Goal: Information Seeking & Learning: Learn about a topic

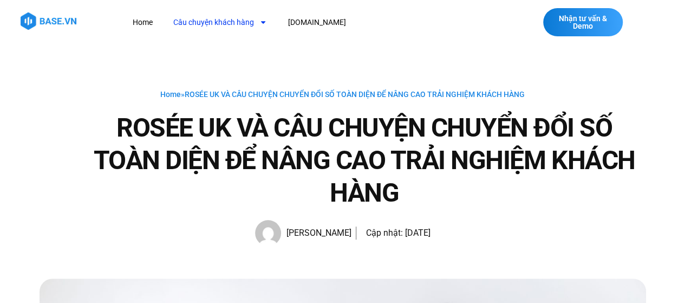
click at [245, 22] on link "Câu chuyện khách hàng" at bounding box center [220, 22] width 110 height 20
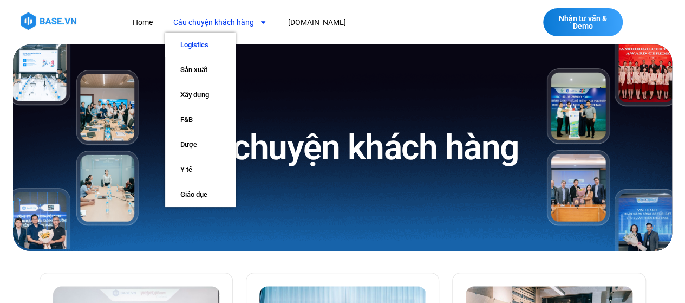
click at [192, 46] on link "Logistics" at bounding box center [200, 45] width 70 height 25
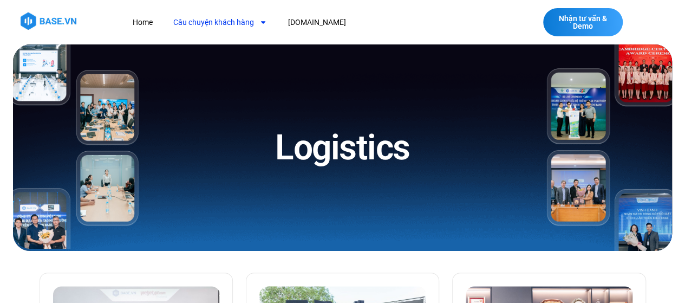
click at [240, 25] on link "Câu chuyện khách hàng" at bounding box center [220, 22] width 110 height 20
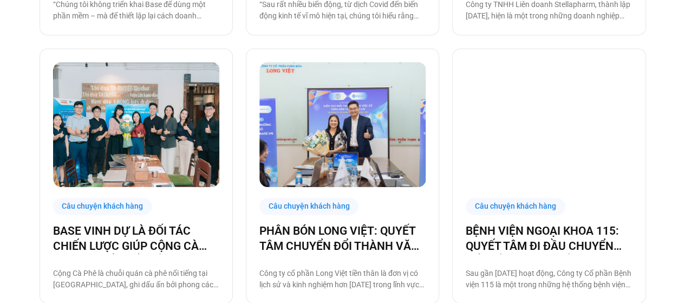
scroll to position [761, 0]
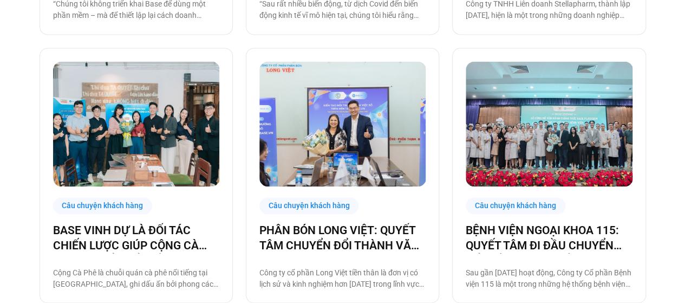
click at [241, 54] on div "Câu chuyện khách hàng THAI VIETJET HỢP TÁC CÙNG BASE.VN: QUYẾT TÂM “CẤT CÁNH” C…" at bounding box center [343, 41] width 607 height 1060
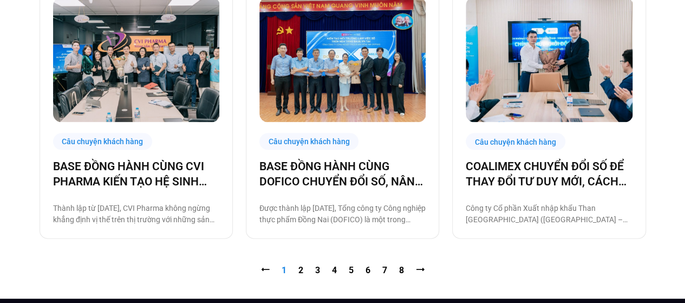
scroll to position [1118, 0]
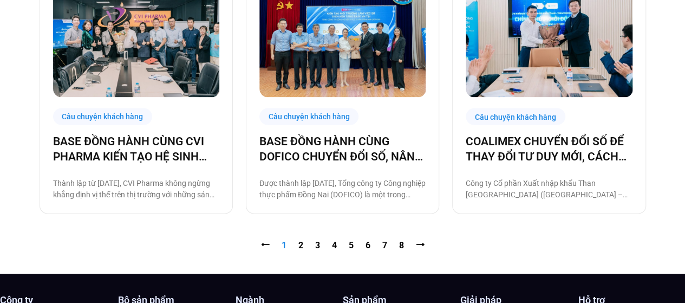
click at [295, 247] on nav "⭠ Trang 1 Trang 2 Trang 3 Trang 4 Trang 5 Trang 6 Trang 7 Trang 8 ⭢" at bounding box center [343, 245] width 607 height 13
click at [301, 243] on link "Trang 2" at bounding box center [301, 245] width 5 height 10
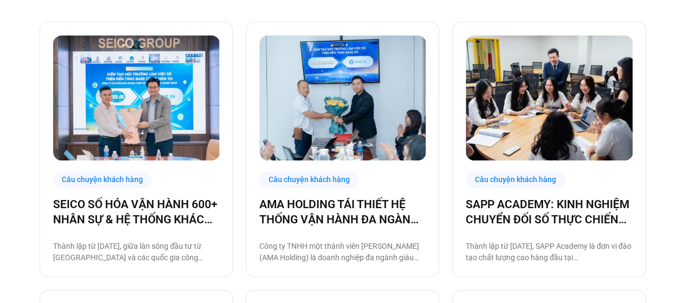
scroll to position [251, 0]
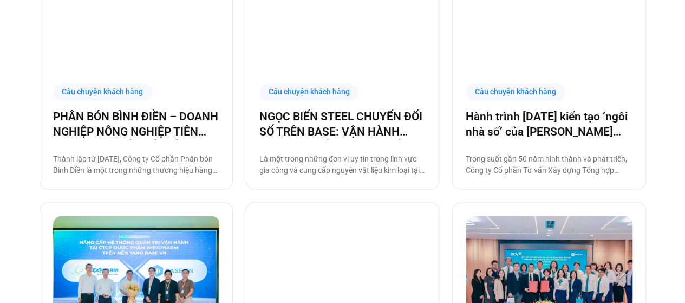
scroll to position [879, 0]
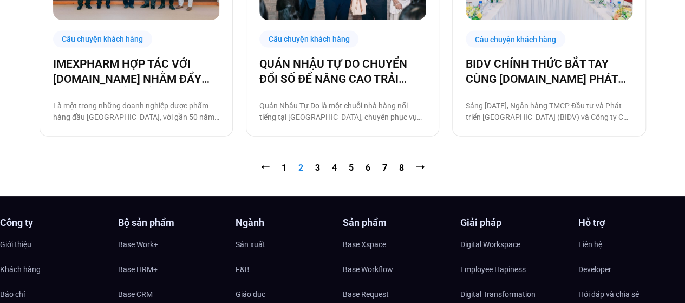
scroll to position [1196, 0]
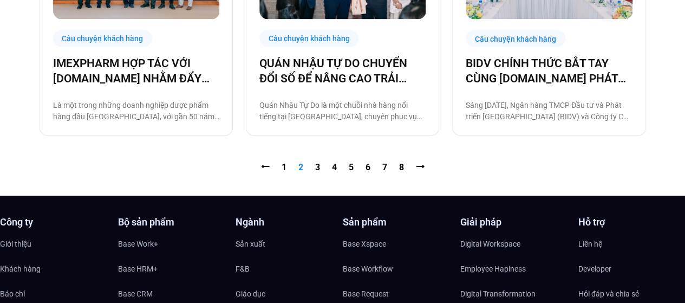
click at [320, 167] on nav "⭠ Trang 1 Trang 2 Trang 3 Trang 4 Trang 5 Trang 6 Trang 7 Trang 8 ⭢" at bounding box center [343, 167] width 607 height 13
click at [315, 164] on link "Trang 3" at bounding box center [317, 167] width 5 height 10
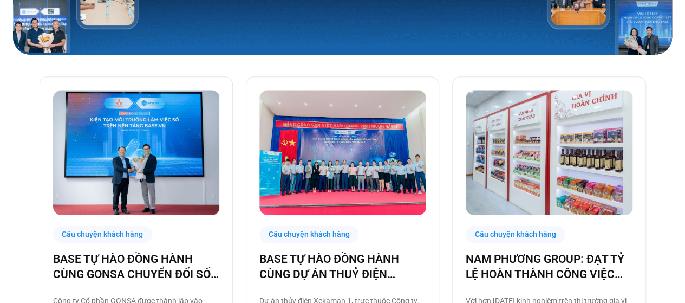
scroll to position [197, 0]
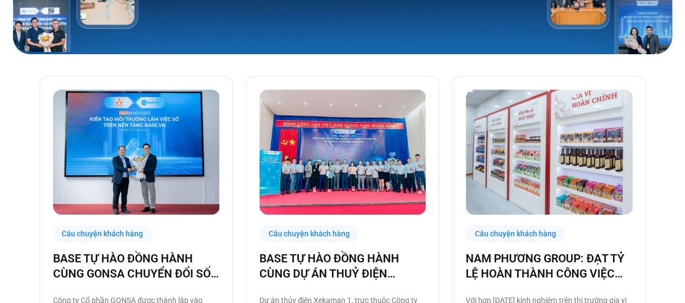
drag, startPoint x: 455, startPoint y: 67, endPoint x: 452, endPoint y: 85, distance: 18.6
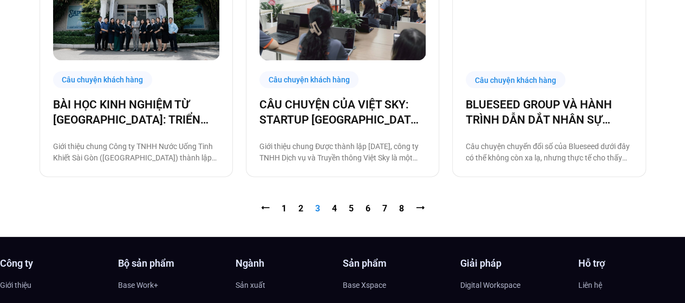
scroll to position [1161, 0]
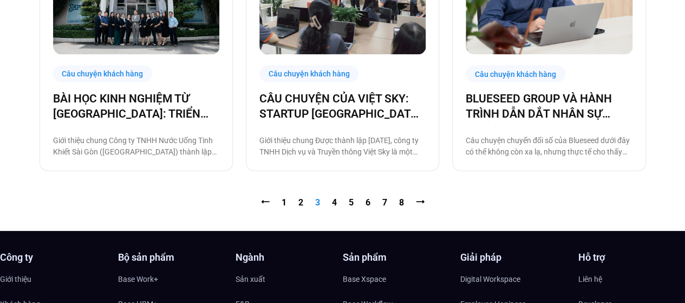
click at [334, 201] on link "Trang 4" at bounding box center [334, 202] width 5 height 10
